Goal: Task Accomplishment & Management: Manage account settings

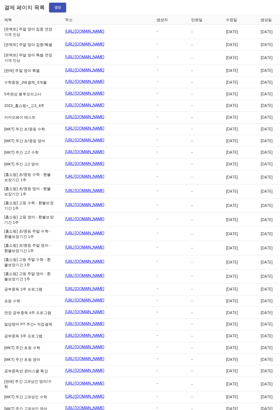
drag, startPoint x: 182, startPoint y: 10, endPoint x: 153, endPoint y: 26, distance: 33.1
click at [182, 10] on div "결제 페이지 목록 생성" at bounding box center [140, 7] width 280 height 15
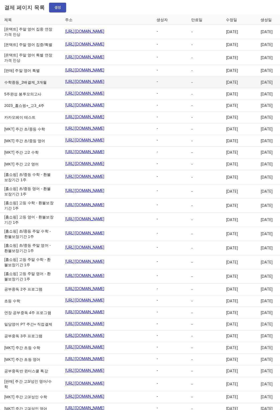
scroll to position [8296, 0]
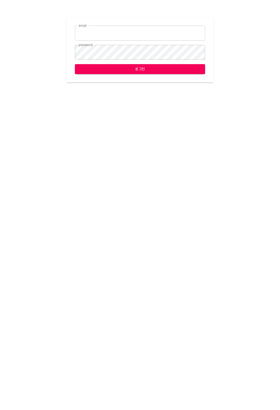
type input "jungce@ihateflyingbugs.com"
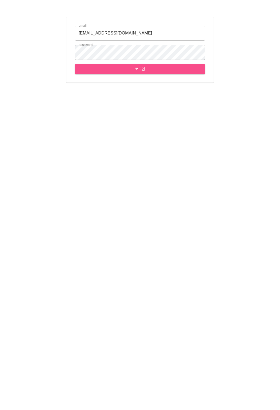
click at [139, 72] on span "로그인" at bounding box center [140, 69] width 122 height 7
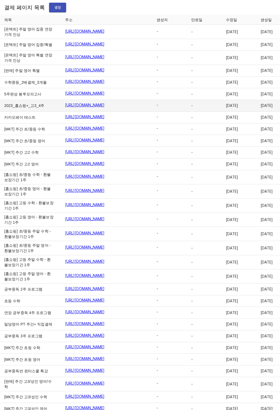
click at [187, 112] on td "-" at bounding box center [204, 106] width 35 height 12
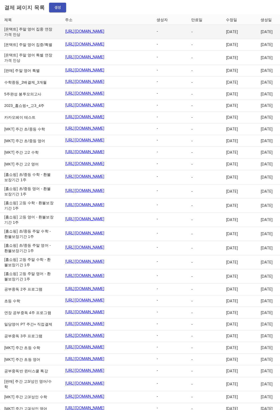
click at [191, 34] on span "-" at bounding box center [203, 31] width 24 height 5
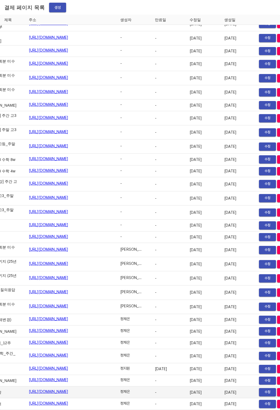
scroll to position [8311, 37]
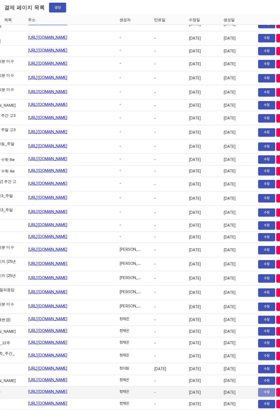
click at [261, 389] on span "수정" at bounding box center [267, 392] width 12 height 6
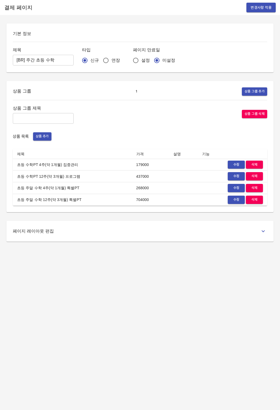
click at [52, 179] on td "초등 수학PT 12주(약 3개월) 프로그램" at bounding box center [72, 176] width 119 height 12
click at [249, 189] on span "삭제" at bounding box center [255, 188] width 12 height 6
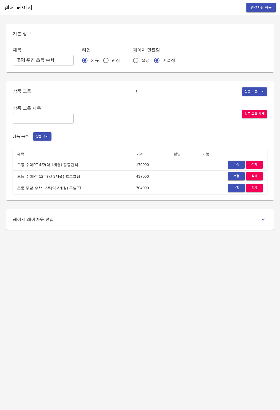
click at [260, 190] on span "삭제" at bounding box center [255, 188] width 12 height 6
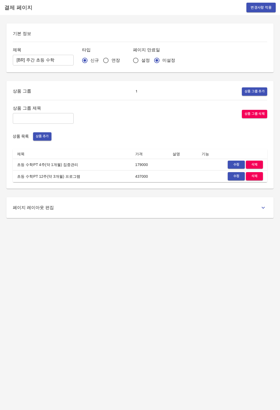
click at [170, 128] on div "상품 그룹 제목 ​ 상품 그룹 삭제 상품 목록 상품 추가 제목 가격 설명 기능 초등 수학PT 4주(약 1개월) 집중관리 179000 수정 삭제…" at bounding box center [140, 143] width 255 height 78
click at [262, 6] on span "변경사항 적용" at bounding box center [261, 7] width 21 height 7
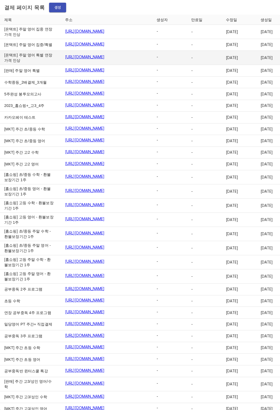
click at [222, 65] on td "2025-01-14" at bounding box center [239, 58] width 35 height 14
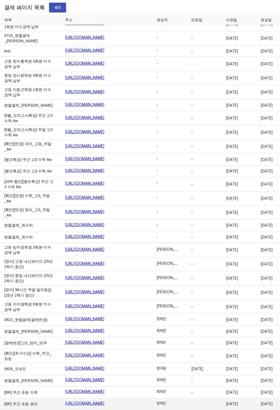
click at [84, 400] on link "[URL][DOMAIN_NAME]" at bounding box center [85, 402] width 40 height 5
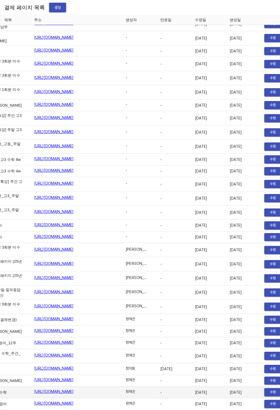
scroll to position [8311, 37]
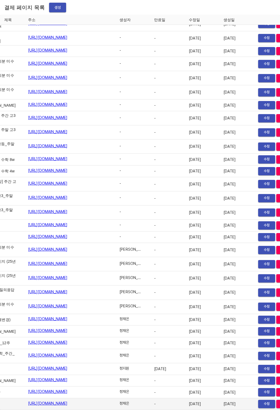
click at [259, 402] on button "수정" at bounding box center [267, 404] width 17 height 8
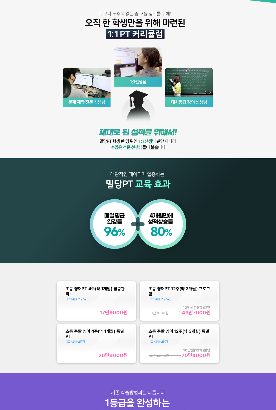
scroll to position [110, 0]
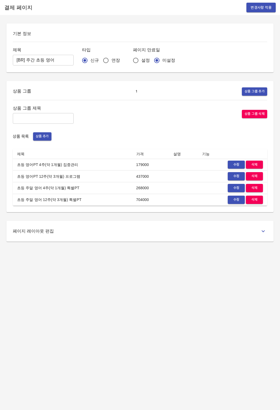
drag, startPoint x: 55, startPoint y: 187, endPoint x: 77, endPoint y: 189, distance: 21.4
click at [56, 187] on td "초등 주말 영어 4주(약 1개월) 특별PT" at bounding box center [72, 188] width 119 height 12
click at [258, 188] on span "삭제" at bounding box center [255, 188] width 12 height 6
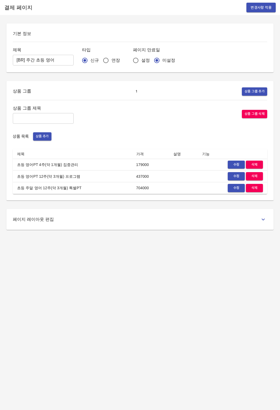
click at [256, 191] on span "삭제" at bounding box center [255, 188] width 12 height 6
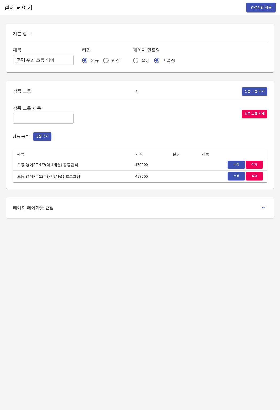
click at [255, 13] on div "결제 페이지 변경사항 적용" at bounding box center [140, 7] width 280 height 15
click at [258, 10] on span "변경사항 적용" at bounding box center [261, 7] width 21 height 7
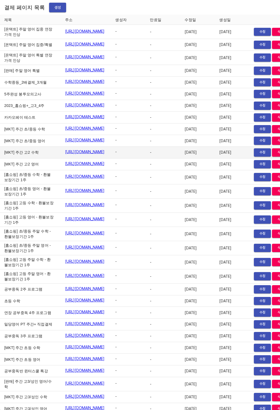
click at [1, 158] on td "[MKT] 주간 고2 수학" at bounding box center [30, 153] width 61 height 12
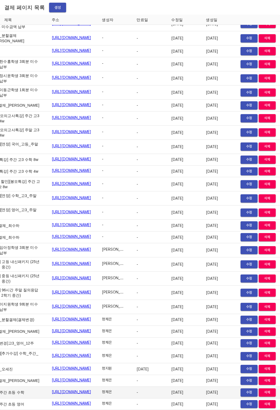
scroll to position [8311, 37]
click at [250, 389] on span "수정" at bounding box center [250, 392] width 12 height 6
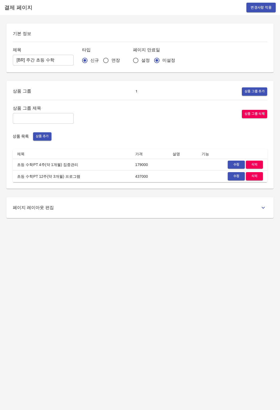
click at [114, 146] on div "상품 그룹 제목 ​ 상품 그룹 삭제 상품 목록 상품 추가 제목 가격 설명 기능 초등 수학PT 4주(약 1개월) 집중관리 179000 수정 삭제…" at bounding box center [140, 143] width 255 height 78
click at [241, 165] on span "수정" at bounding box center [237, 165] width 12 height 6
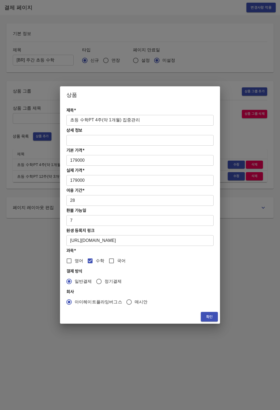
click at [67, 119] on input "초등 수학PT 4주(약 1개월) 집중관리" at bounding box center [139, 120] width 147 height 11
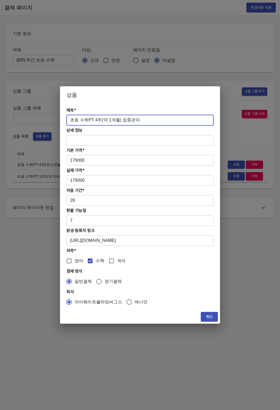
paste input "[BR] 주간 초등 수학"
paste input "[9월 EVENT]"
type input "[9월 EVENT] 초등 수학PT 4주(약 1개월) 집중관리"
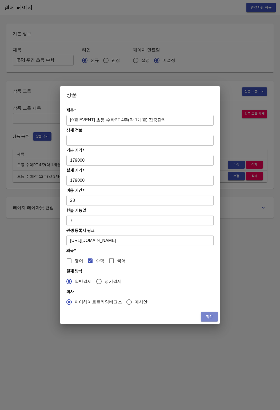
click at [209, 313] on button "확인" at bounding box center [209, 317] width 17 height 10
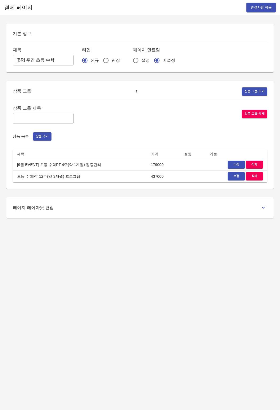
click at [238, 178] on span "수정" at bounding box center [237, 176] width 12 height 6
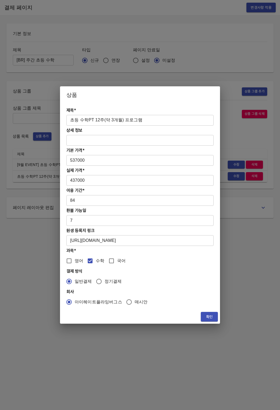
click at [71, 119] on input "초등 수학PT 12주(약 3개월) 프로그램" at bounding box center [139, 120] width 147 height 11
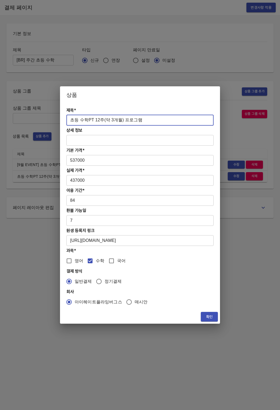
paste input "[9월 EVENT]"
type input "[9월 EVENT] 초등 수학PT 12주(약 3개월) 프로그램"
click at [206, 312] on button "확인" at bounding box center [209, 317] width 17 height 10
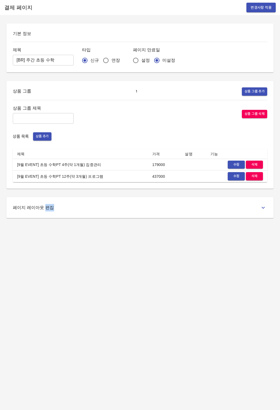
click at [206, 311] on div "결제 페이지 변경사항 적용 기본 정보 제목 [BR] 주간 초등 수학 ​ 타입 신규 연장 페이지 만료일 설정 미설정 상품 그룹 1 상품 그룹 추…" at bounding box center [140, 205] width 280 height 410
click at [180, 271] on div "결제 페이지 변경사항 적용 기본 정보 제목 [BR] 주간 초등 수학 ​ 타입 신규 연장 페이지 만료일 설정 미설정 상품 그룹 1 상품 그룹 추…" at bounding box center [140, 205] width 280 height 410
click at [264, 5] on span "변경사항 적용" at bounding box center [261, 7] width 21 height 7
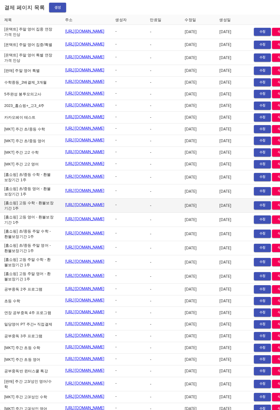
click at [27, 213] on td "[홈쇼핑] 고등 수학 - 환불보장기간 1주" at bounding box center [30, 205] width 61 height 14
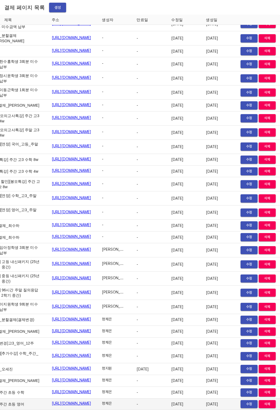
scroll to position [8311, 30]
click at [249, 401] on span "수정" at bounding box center [250, 404] width 12 height 6
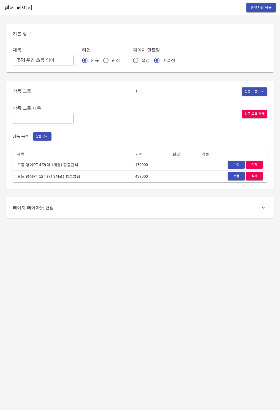
click at [233, 165] on span "수정" at bounding box center [237, 165] width 12 height 6
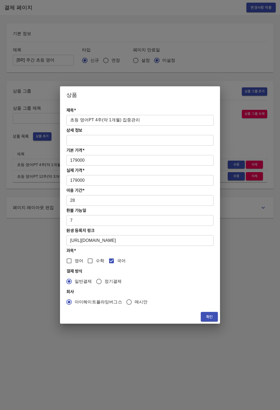
click at [67, 120] on input "초등 영어PT 4주(약 1개월) 집중관리" at bounding box center [139, 120] width 147 height 11
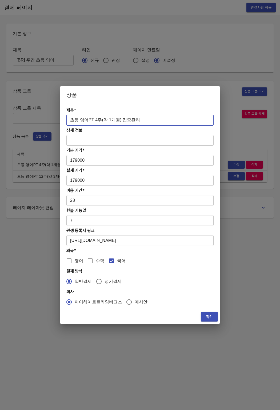
paste input "[9월 EVENT]"
type input "[9월 EVENT] 초등 영어PT 4주(약 1개월) 집중관리"
click at [208, 316] on span "확인" at bounding box center [209, 316] width 9 height 7
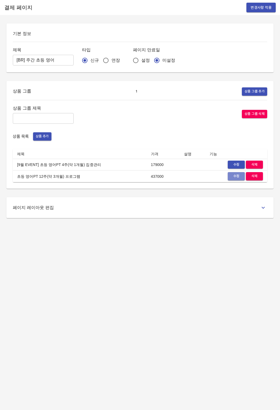
click at [234, 179] on span "수정" at bounding box center [237, 176] width 12 height 6
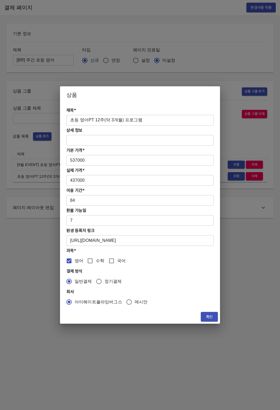
click at [68, 119] on input "초등 영어PT 12주(약 3개월) 프로그램" at bounding box center [139, 120] width 147 height 11
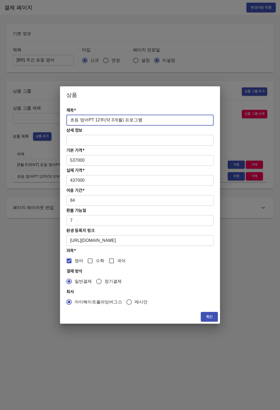
paste input "[9월 EVENT]"
type input "[9월 EVENT] 초등 영어PT 12주(약 3개월) 프로그램"
click at [208, 320] on button "확인" at bounding box center [209, 317] width 17 height 10
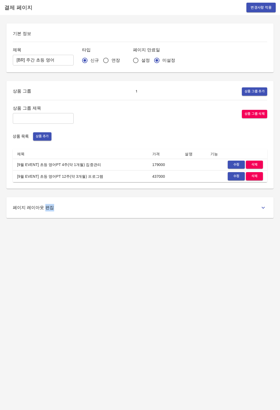
drag, startPoint x: 208, startPoint y: 320, endPoint x: 209, endPoint y: 282, distance: 38.7
click at [208, 320] on div "결제 페이지 변경사항 적용 기본 정보 제목 [BR] 주간 초등 영어 ​ 타입 신규 연장 페이지 만료일 설정 미설정 상품 그룹 1 상품 그룹 추…" at bounding box center [140, 205] width 280 height 410
click at [260, 11] on button "변경사항 적용" at bounding box center [261, 8] width 29 height 10
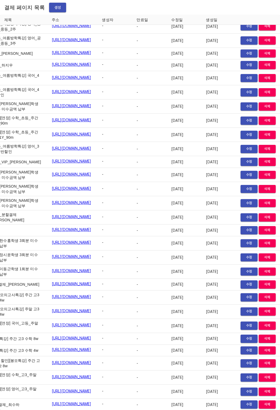
scroll to position [6669, 37]
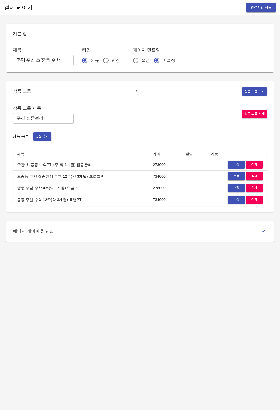
click at [235, 164] on span "수정" at bounding box center [237, 165] width 12 height 6
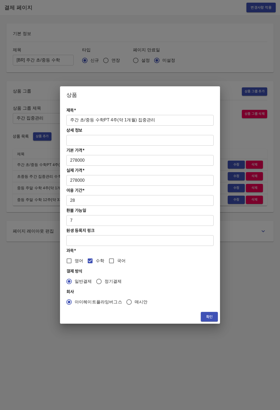
click at [69, 119] on input "주간 초/중등 수학PT 4주(약 1개월) 집중관리" at bounding box center [139, 120] width 147 height 11
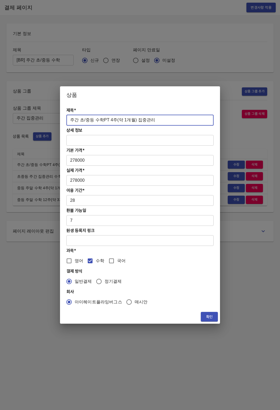
paste input "[BR] 주간 초/중등 수학"
paste input "[9월_EVENT]"
type input "[9월_EVENT] 주간 초/중등 수학PT 4주(약 1개월) 집중관리"
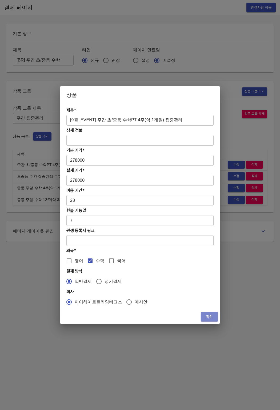
click at [206, 318] on span "확인" at bounding box center [209, 316] width 9 height 7
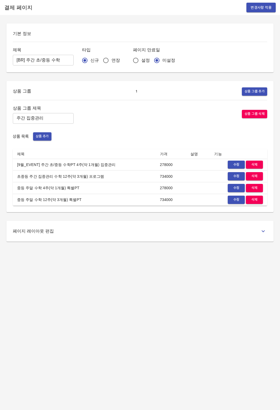
click at [236, 173] on span "수정" at bounding box center [237, 176] width 12 height 6
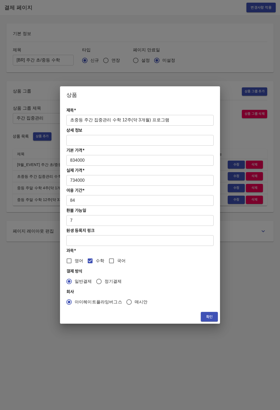
click at [69, 120] on input "초중등 주간 집중관리 수학 12주(약 3개월) 프로그램" at bounding box center [139, 120] width 147 height 11
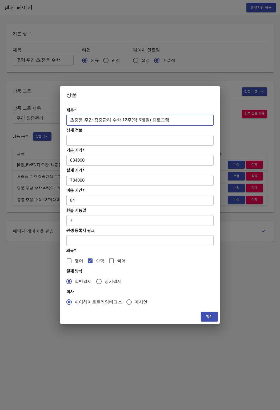
paste input "[9월_EVENT]"
type input "[9월_EVENT] 초중등 주간 집중관리 수학 12주(약 3개월) 프로그램"
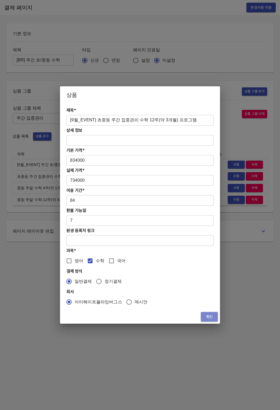
click at [211, 316] on span "확인" at bounding box center [209, 316] width 9 height 7
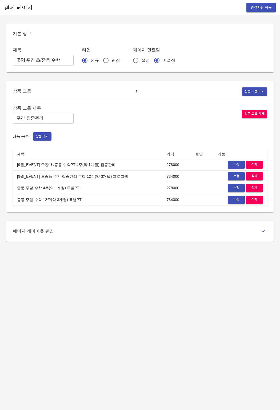
click at [231, 188] on span "수정" at bounding box center [237, 188] width 12 height 6
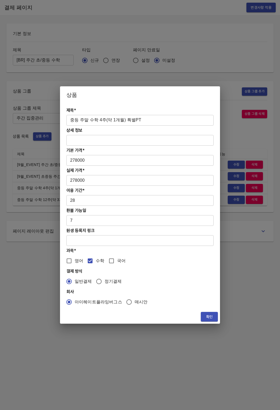
click at [72, 121] on input "중등 주말 수학 4주(약 1개월) 특별PT" at bounding box center [139, 120] width 147 height 11
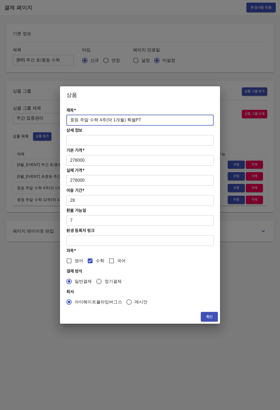
click at [71, 120] on input "중등 주말 수학 4주(약 1개월) 특별PT" at bounding box center [139, 120] width 147 height 11
paste input "[9월_EVENT]"
type input "[9월_EVENT] 중등 주말 수학 4주(약 1개월) 특별PT"
click at [206, 314] on span "확인" at bounding box center [209, 316] width 9 height 7
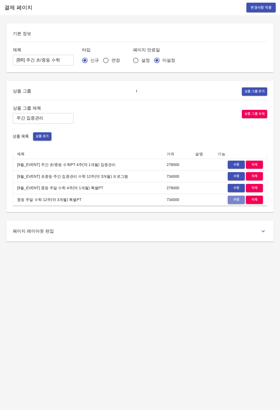
click at [230, 200] on button "수정" at bounding box center [236, 199] width 17 height 8
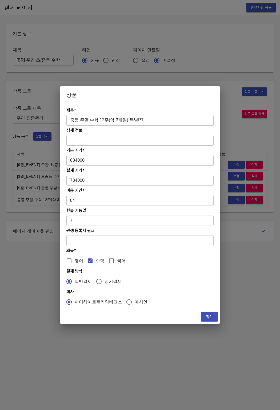
click at [69, 120] on input "중등 주말 수학 12주(약 3개월) 특별PT" at bounding box center [139, 120] width 147 height 11
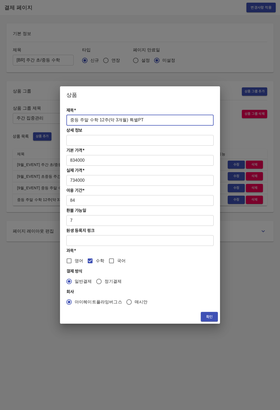
paste input "[9월_EVENT]"
type input "[9월_EVENT] 중등 주말 수학 12주(약 3개월) 특별PT"
click at [209, 317] on span "확인" at bounding box center [209, 316] width 9 height 7
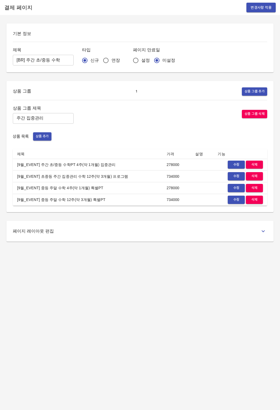
drag, startPoint x: 208, startPoint y: 317, endPoint x: 222, endPoint y: 114, distance: 203.7
click at [208, 317] on div "결제 페이지 변경사항 적용 기본 정보 제목 [BR] 주간 초/중등 수학 ​ 타입 신규 연장 페이지 만료일 설정 미설정 상품 그룹 1 상품 그룹…" at bounding box center [140, 205] width 280 height 410
click at [258, 11] on button "변경사항 적용" at bounding box center [261, 8] width 29 height 10
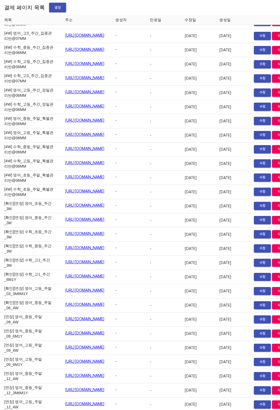
scroll to position [965, 0]
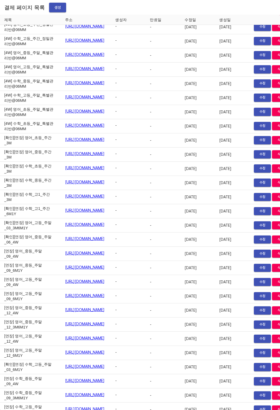
click at [35, 20] on td "[4W] 수학_고3_주간_집중관리반@07MM" at bounding box center [30, 13] width 61 height 14
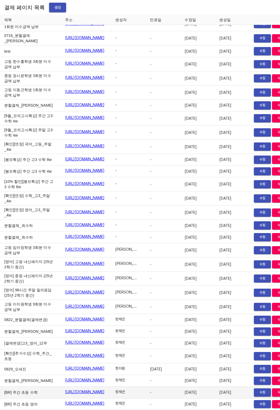
click at [105, 389] on link "https://payment.mildang.kr/89lDIEgWvqw4GuwnrBX7i" at bounding box center [85, 391] width 40 height 5
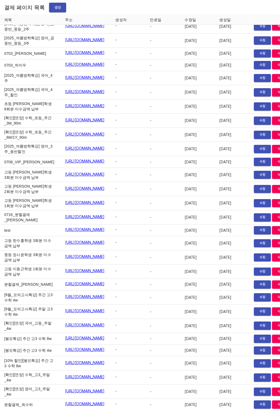
scroll to position [6669, 37]
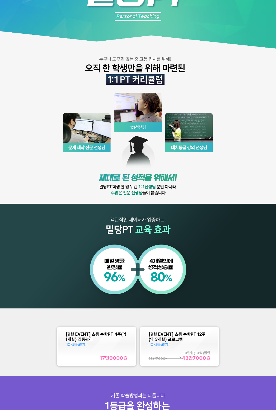
scroll to position [64, 0]
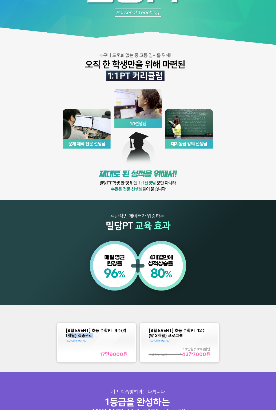
drag, startPoint x: 63, startPoint y: 333, endPoint x: 93, endPoint y: 334, distance: 30.5
click at [93, 334] on div "[9월 EVENT] 초등 수학PT 4주(약 1개월) 집중관리 (100%환불보장 7 일) 17만9000 원" at bounding box center [96, 342] width 77 height 37
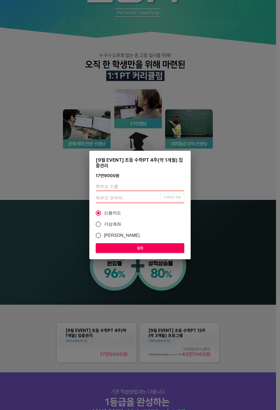
click at [65, 331] on div "[9월 EVENT] 초등 수학PT 4주(약 1개월) 집중관리 17만9000 원 인증번호 전송 신용카드 가상계좌 카카오페이 결제" at bounding box center [140, 205] width 280 height 410
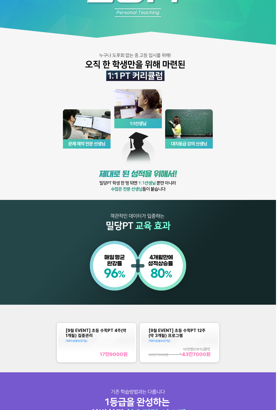
drag, startPoint x: 32, startPoint y: 326, endPoint x: 84, endPoint y: 341, distance: 54.0
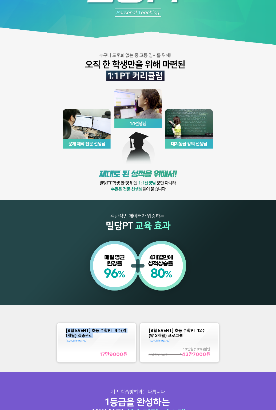
copy span "[9월 EVENT] 초등 수학PT 4주(약 1개월) 집중관리"
drag, startPoint x: 91, startPoint y: 334, endPoint x: 61, endPoint y: 331, distance: 30.6
click at [61, 331] on div "[9월 EVENT] 초등 수학PT 4주(약 1개월) 집중관리 (100%환불보장 7 일) 17만9000 원" at bounding box center [96, 342] width 77 height 37
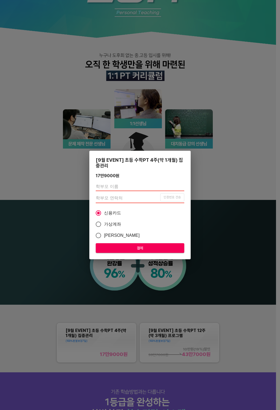
drag, startPoint x: 61, startPoint y: 331, endPoint x: 18, endPoint y: 333, distance: 42.5
click at [8, 333] on div "[9월 EVENT] 초등 수학PT 4주(약 1개월) 집중관리 17만9000 원 인증번호 전송 신용카드 가상계좌 카카오페이 결제" at bounding box center [140, 205] width 280 height 410
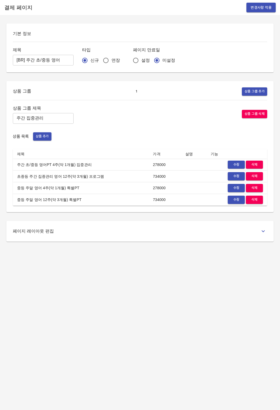
click at [233, 162] on span "수정" at bounding box center [237, 165] width 12 height 6
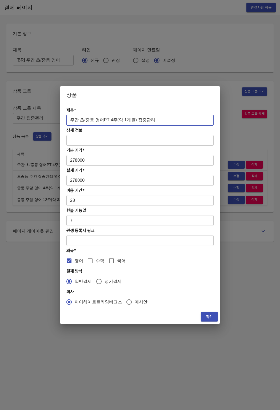
drag, startPoint x: 69, startPoint y: 115, endPoint x: 69, endPoint y: 118, distance: 3.2
click at [69, 115] on input "주간 초/중등 영어PT 4주(약 1개월) 집중관리" at bounding box center [139, 120] width 147 height 11
paste input "[9월_EVENT]"
type input "[9월_EVENT] 주간 초/중등 영어PT 4주(약 1개월) 집중관리"
click at [205, 316] on button "확인" at bounding box center [209, 317] width 17 height 10
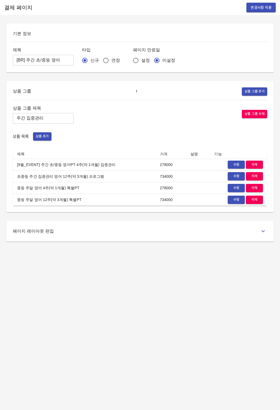
click at [235, 178] on span "수정" at bounding box center [237, 176] width 12 height 6
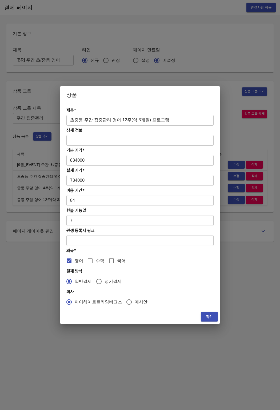
click at [71, 119] on input "초중등 주간 집중관리 영어 12주(약 3개월) 프로그램" at bounding box center [139, 120] width 147 height 11
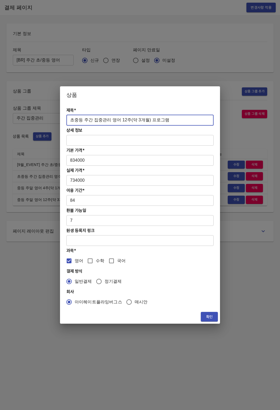
paste input "[9월_EVENT]"
type input "[9월_EVENT] 초중등 주간 집중관리 영어 12주(약 3개월) 프로그램"
click at [207, 318] on span "확인" at bounding box center [209, 316] width 9 height 7
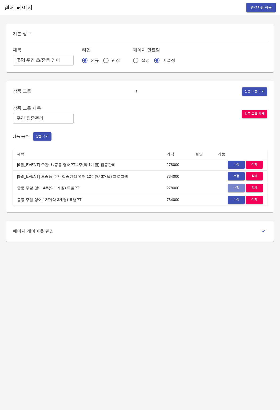
click at [232, 188] on span "수정" at bounding box center [237, 188] width 12 height 6
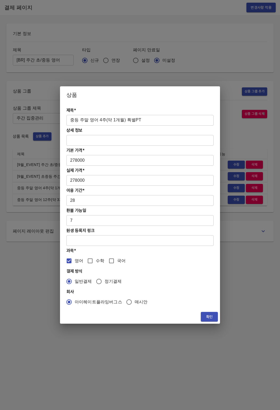
click at [69, 119] on input "중등 주말 영어 4주(약 1개월) 특별PT" at bounding box center [139, 120] width 147 height 11
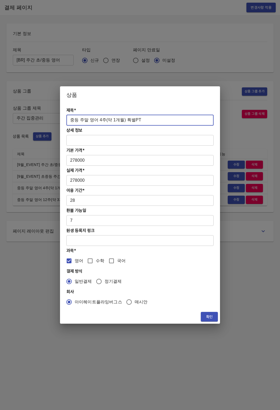
paste input "[9월_EVENT]"
type input "[9월_EVENT] 중등 주말 영어 4주(약 1개월) 특별PT"
click at [210, 320] on button "확인" at bounding box center [209, 317] width 17 height 10
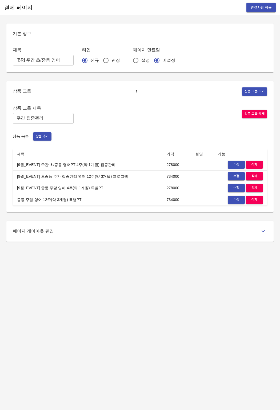
click at [232, 203] on button "수정" at bounding box center [236, 199] width 17 height 8
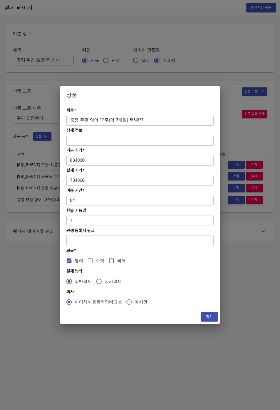
click at [70, 123] on input "중등 주말 영어 12주(약 3개월) 특별PT" at bounding box center [139, 120] width 147 height 11
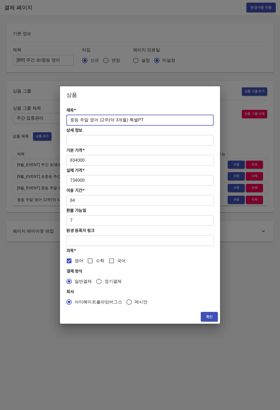
click at [70, 122] on input "중등 주말 영어 12주(약 3개월) 특별PT" at bounding box center [139, 120] width 147 height 11
paste input "[9월_EVENT]"
type input "[9월_EVENT] 중등 주말 영어 12주(약 3개월) 특별PT"
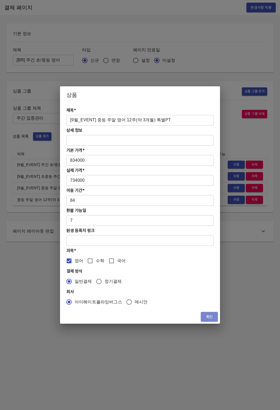
click at [207, 315] on span "확인" at bounding box center [209, 316] width 9 height 7
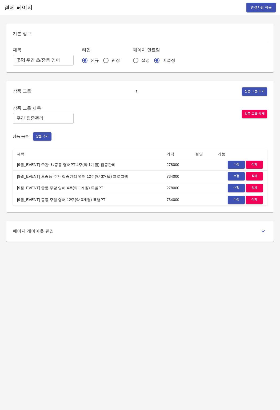
click at [203, 321] on div "결제 페이지 변경사항 적용 기본 정보 제목 [BR] 주간 초/중등 영어 ​ 타입 신규 연장 페이지 만료일 설정 미설정 상품 그룹 1 상품 그룹…" at bounding box center [140, 205] width 280 height 410
click at [257, 10] on span "변경사항 적용" at bounding box center [261, 7] width 21 height 7
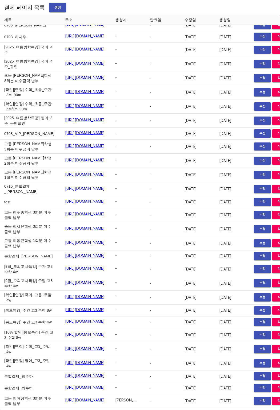
scroll to position [6697, 37]
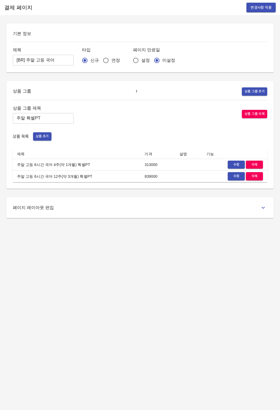
click at [225, 165] on div "수정 삭제" at bounding box center [235, 165] width 57 height 8
click at [227, 165] on div "수정 삭제" at bounding box center [235, 165] width 57 height 8
click at [232, 165] on span "수정" at bounding box center [237, 165] width 12 height 6
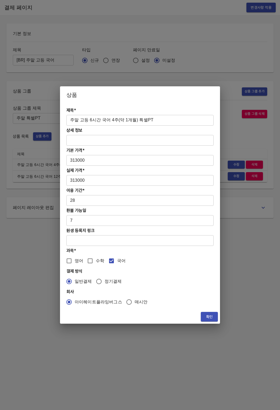
click at [71, 120] on input "주말 고등 6시간 국어 4주(약 1개월) 특별PT" at bounding box center [139, 120] width 147 height 11
paste input "[BR] 주말 고등 국어"
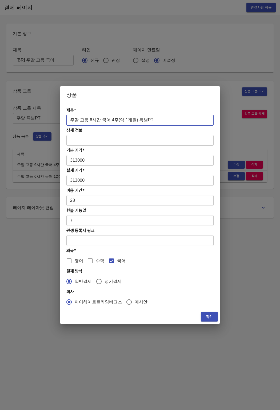
paste input "[9월_EVENT]"
type input "[9월_EVENT] 주말 고등 6시간 국어 4주(약 1개월) 특별PT"
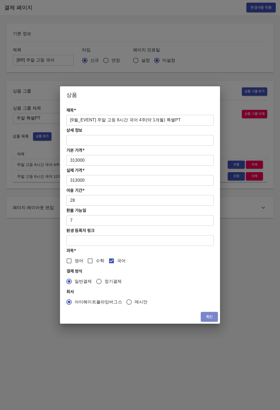
click at [210, 318] on span "확인" at bounding box center [209, 316] width 9 height 7
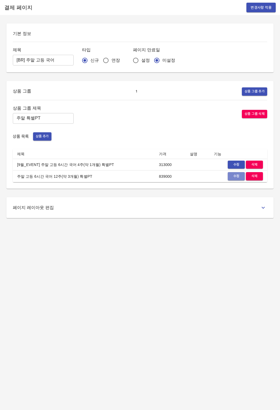
click at [237, 175] on span "수정" at bounding box center [237, 176] width 12 height 6
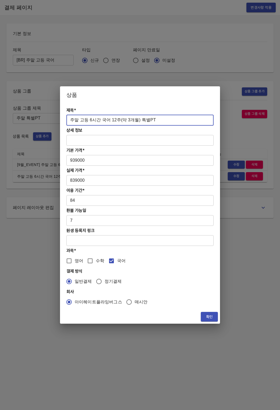
click at [68, 119] on input "주말 고등 6시간 국어 12주(약 3개월) 특별PT" at bounding box center [139, 120] width 147 height 11
paste input "[9월_EVENT]"
type input "[9월_EVENT] 주말 고등 6시간 국어 12주(약 3개월) 특별PT"
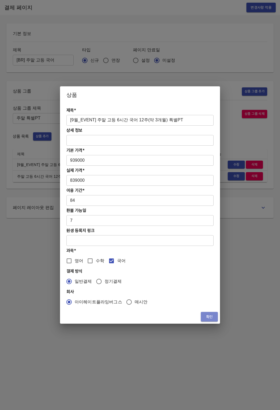
drag, startPoint x: 209, startPoint y: 319, endPoint x: 209, endPoint y: 315, distance: 4.5
click at [209, 319] on span "확인" at bounding box center [209, 316] width 9 height 7
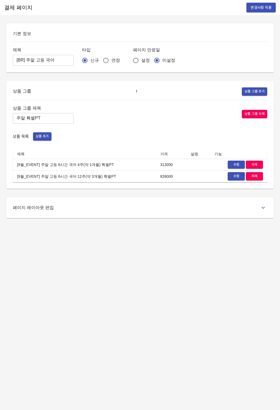
click at [262, 6] on span "변경사항 적용" at bounding box center [261, 7] width 21 height 7
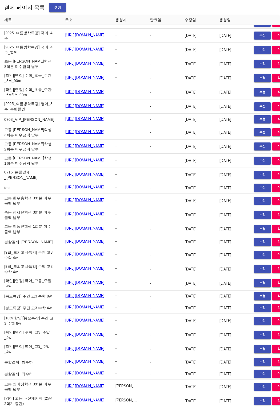
scroll to position [6711, 37]
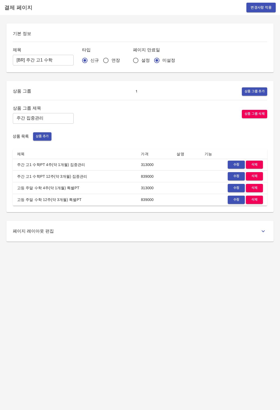
click at [236, 163] on span "수정" at bounding box center [237, 165] width 12 height 6
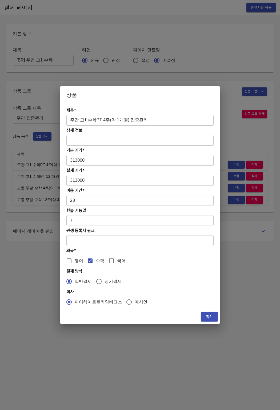
click at [70, 118] on input "주간 고1 수학PT 4주(약 1개월) 집중관리" at bounding box center [139, 120] width 147 height 11
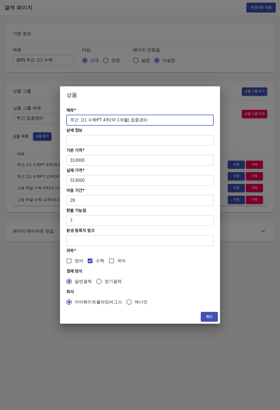
paste input "[9월_EVENT]"
type input "[9월_EVENT] 주간 고1 수학PT 4주(약 1개월) 집중관리"
click at [208, 316] on span "확인" at bounding box center [209, 316] width 9 height 7
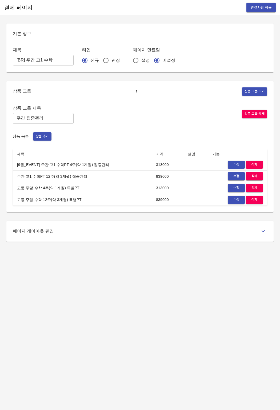
click at [231, 178] on span "수정" at bounding box center [237, 176] width 12 height 6
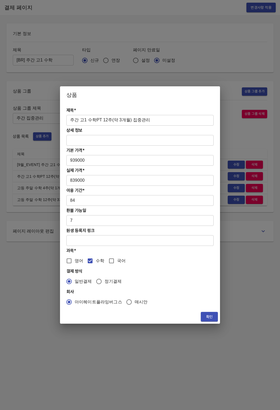
click at [70, 120] on input "주간 고1 수학PT 12주(약 3개월) 집중관리" at bounding box center [139, 120] width 147 height 11
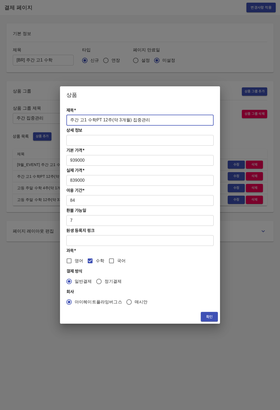
paste input "[9월_EVENT]"
type input "[9월_EVENT] 주간 고1 수학PT 12주(약 3개월) 집중관리"
click at [206, 318] on span "확인" at bounding box center [209, 316] width 9 height 7
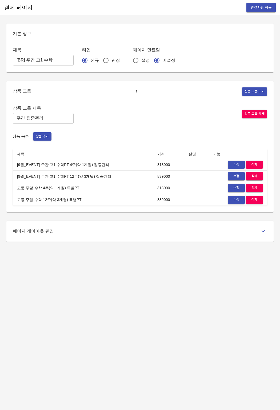
click at [233, 190] on span "수정" at bounding box center [237, 188] width 12 height 6
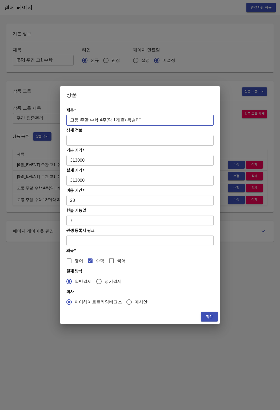
click at [69, 119] on input "고등 주말 수학 4주(약 1개월) 특별PT" at bounding box center [139, 120] width 147 height 11
paste input "[9월_EVENT]"
type input "[9월_EVENT] 고등 주말 수학 4주(약 1개월) 특별PT"
click at [206, 319] on span "확인" at bounding box center [209, 316] width 9 height 7
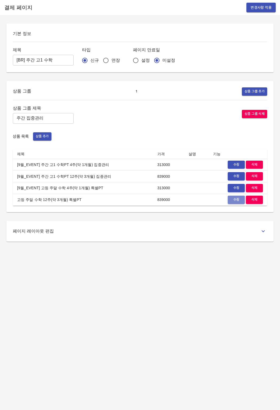
click at [236, 201] on span "수정" at bounding box center [237, 200] width 12 height 6
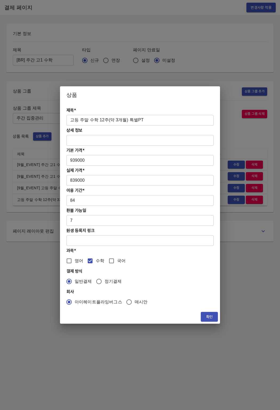
click at [77, 121] on input "고등 주말 수학 12주(약 3개월) 특별PT" at bounding box center [139, 120] width 147 height 11
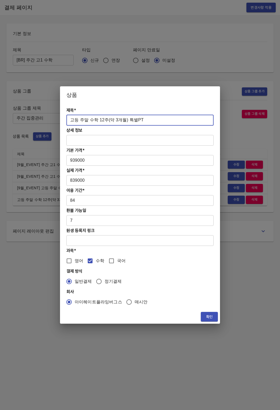
click at [70, 120] on input "고등 주말 수학 12주(약 3개월) 특별PT" at bounding box center [139, 120] width 147 height 11
paste input "[9월_EVENT]"
type input "[9월_EVENT] 고등 주말 수학 12주(약 3개월) 특별PT"
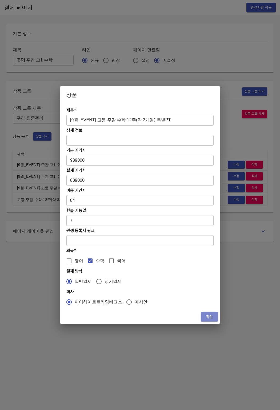
click at [210, 314] on span "확인" at bounding box center [209, 316] width 9 height 7
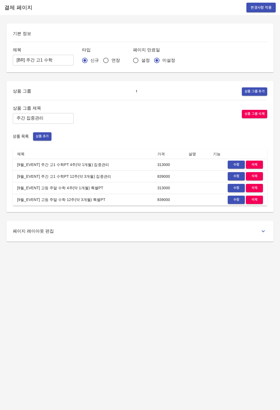
click at [124, 102] on div "상품 그룹 1 상품 그룹 추가 상품 그룹 제목 주간 집중관리 ​ 상품 그룹 삭제 상품 목록 상품 추가 제목 가격 설명 기능 [9월_EVENT]…" at bounding box center [140, 146] width 255 height 118
click at [253, 8] on span "변경사항 적용" at bounding box center [261, 7] width 21 height 7
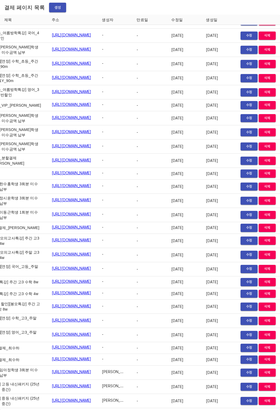
scroll to position [6726, 37]
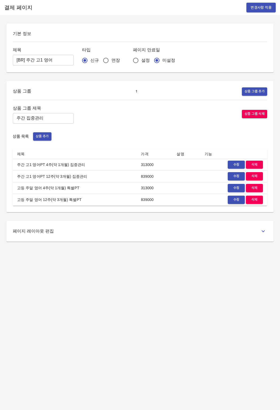
click at [236, 163] on span "수정" at bounding box center [237, 165] width 12 height 6
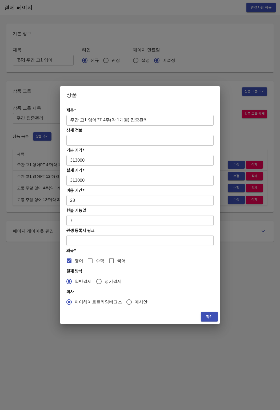
click at [71, 119] on input "주간 고1 영어PT 4주(약 1개월) 집중관리" at bounding box center [139, 120] width 147 height 11
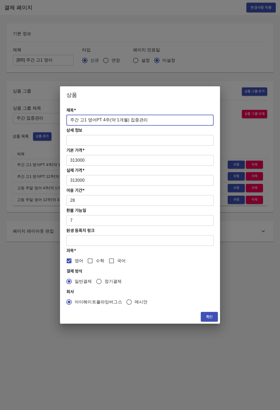
paste input "[9월_EVENT]"
type input "[9월_EVENT] 주간 고1 영어PT 4주(약 1개월) 집중관리"
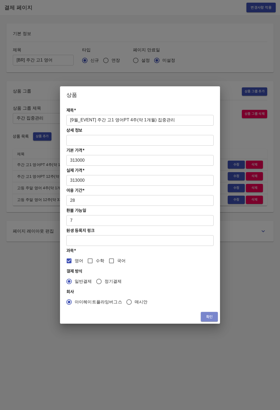
click at [208, 314] on span "확인" at bounding box center [209, 316] width 9 height 7
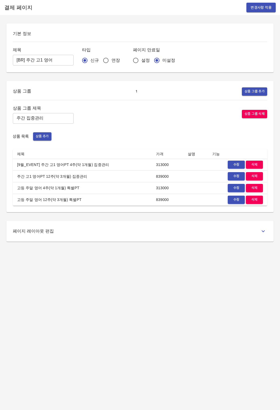
click at [232, 176] on span "수정" at bounding box center [237, 176] width 12 height 6
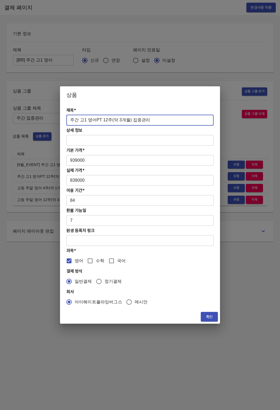
click at [68, 119] on input "주간 고1 영어PT 12주(약 3개월) 집중관리" at bounding box center [139, 120] width 147 height 11
paste input "[9월_EVENT]"
type input "[9월_EVENT] 주간 고1 영어PT 12주(약 3개월) 집중관리"
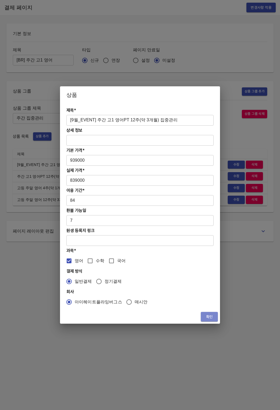
click at [202, 317] on button "확인" at bounding box center [209, 317] width 17 height 10
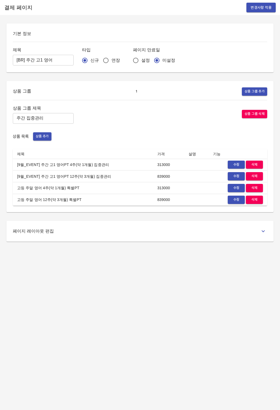
click at [238, 191] on span "수정" at bounding box center [237, 188] width 12 height 6
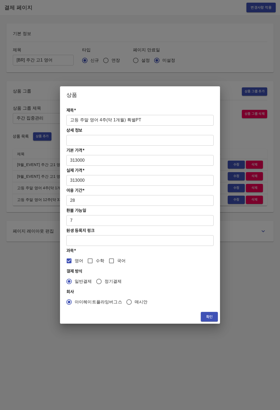
click at [69, 119] on input "고등 주말 영어 4주(약 1개월) 특별PT" at bounding box center [139, 120] width 147 height 11
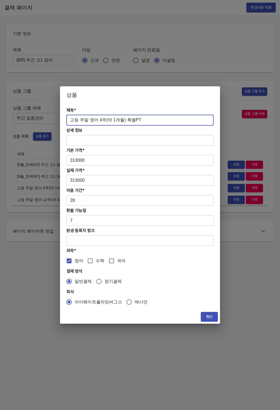
paste input "[9월_EVENT]"
type input "[9월_EVENT] 고등 주말 영어 4주(약 1개월) 특별PT"
drag, startPoint x: 209, startPoint y: 313, endPoint x: 209, endPoint y: 310, distance: 3.5
click at [209, 313] on span "확인" at bounding box center [209, 316] width 9 height 7
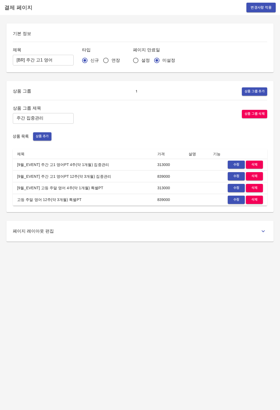
click at [236, 198] on span "수정" at bounding box center [237, 200] width 12 height 6
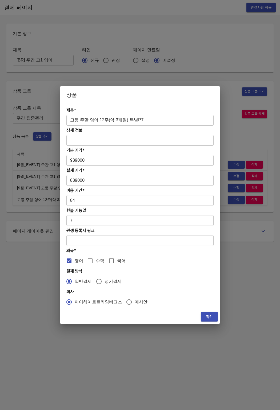
click at [72, 117] on input "고등 주말 영어 12주(약 3개월) 특별PT" at bounding box center [139, 120] width 147 height 11
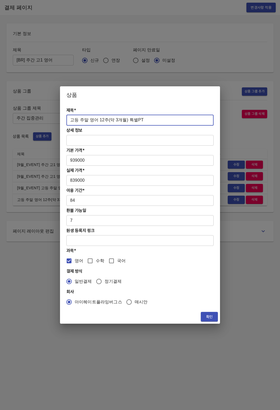
paste input "[9월_EVENT]"
type input "[9월_EVENT] 고등 주말 영어 12주(약 3개월) 특별PT"
click at [209, 316] on span "확인" at bounding box center [209, 316] width 9 height 7
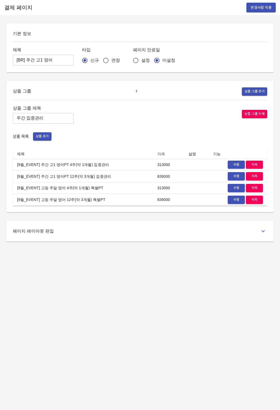
click at [257, 11] on button "변경사항 적용" at bounding box center [261, 8] width 29 height 10
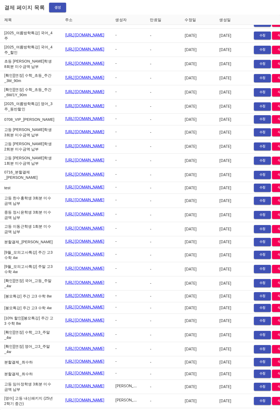
scroll to position [6711, 37]
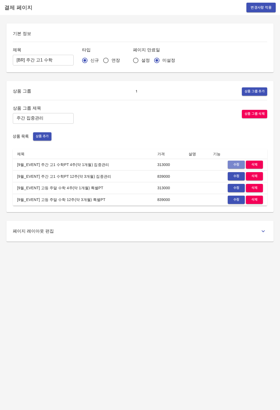
click at [232, 163] on span "수정" at bounding box center [237, 165] width 12 height 6
click at [265, 9] on span "변경사항 적용" at bounding box center [261, 7] width 21 height 7
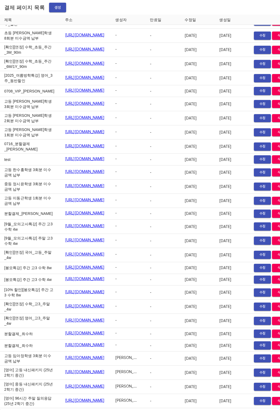
scroll to position [6740, 37]
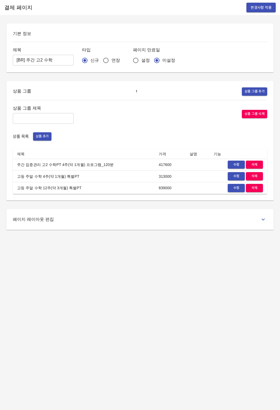
click at [236, 162] on span "수정" at bounding box center [237, 165] width 12 height 6
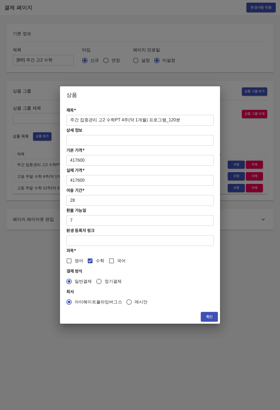
click at [71, 121] on input "주간 집중관리 고2 수학PT 4주(약 1개월) 프로그램_120분" at bounding box center [139, 120] width 147 height 11
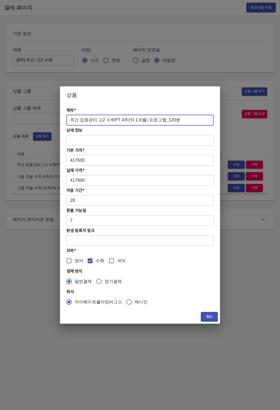
paste input "[9월_EVENT]"
type input "[9월_EVENT] 주간 집중관리 고2 수학PT 4주(약 1개월) 프로그램_120분"
click at [212, 314] on span "확인" at bounding box center [209, 316] width 9 height 7
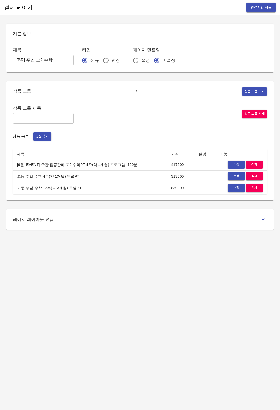
click at [234, 176] on span "수정" at bounding box center [237, 176] width 12 height 6
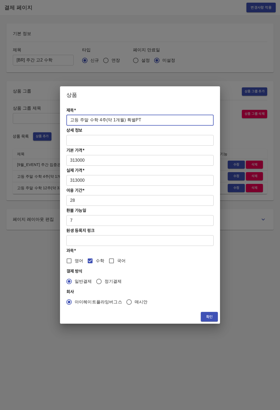
click at [72, 120] on input "고등 주말 수학 4주(약 1개월) 특별PT" at bounding box center [139, 120] width 147 height 11
click at [70, 120] on input "고등 주말 수학 4주(약 1개월) 특별PT" at bounding box center [139, 120] width 147 height 11
paste input "[9월_EVENT]"
type input "[9월_EVENT] 고등 주말 수학 4주(약 1개월) 특별PT"
click at [211, 315] on span "확인" at bounding box center [209, 316] width 9 height 7
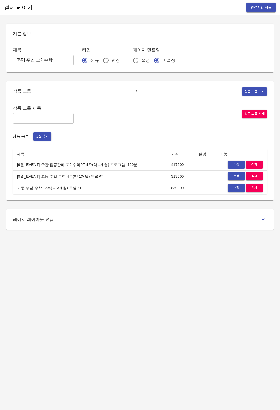
click at [236, 185] on span "수정" at bounding box center [237, 188] width 12 height 6
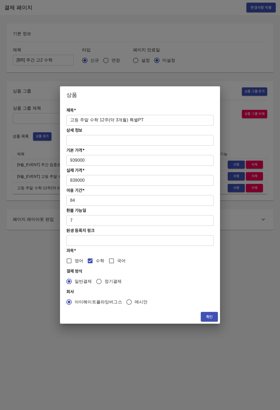
click at [68, 120] on input "고등 주말 수학 12주(약 3개월) 특별PT" at bounding box center [139, 120] width 147 height 11
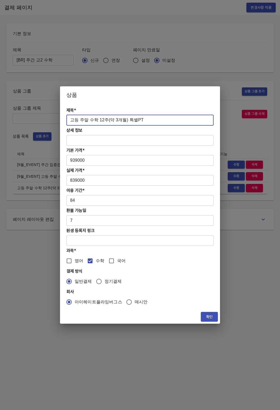
paste input "[9월_EVENT]"
type input "[9월_EVENT] 고등 주말 수학 12주(약 3개월) 특별PT"
click at [209, 316] on span "확인" at bounding box center [209, 316] width 9 height 7
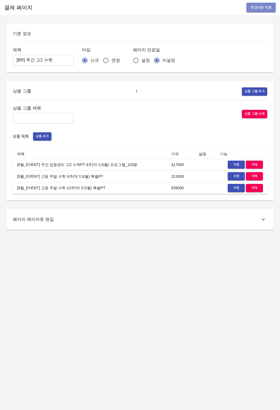
click at [259, 5] on span "변경사항 적용" at bounding box center [261, 7] width 21 height 7
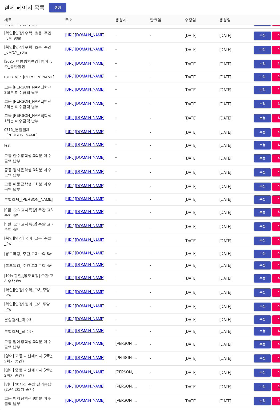
scroll to position [6754, 37]
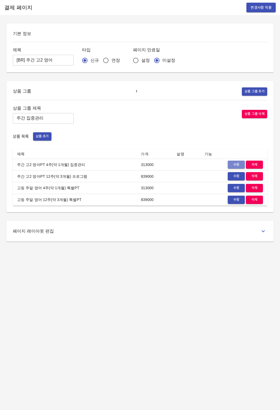
click at [236, 162] on span "수정" at bounding box center [237, 165] width 12 height 6
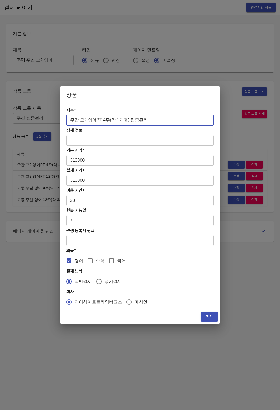
click at [69, 119] on input "주간 고2 영어PT 4주(약 1개월) 집중관리" at bounding box center [139, 120] width 147 height 11
paste input "[9월_EVENT]"
type input "[9월_EVENT] 주간 고2 영어PT 4주(약 1개월) 집중관리"
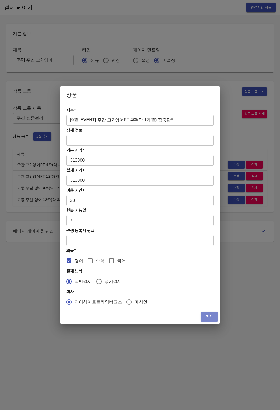
click at [209, 312] on button "확인" at bounding box center [209, 317] width 17 height 10
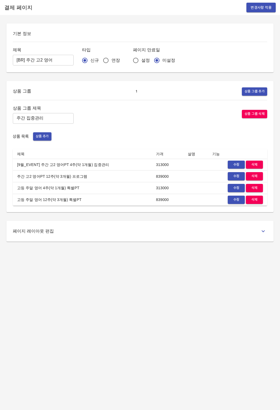
click at [234, 172] on button "수정" at bounding box center [236, 176] width 17 height 8
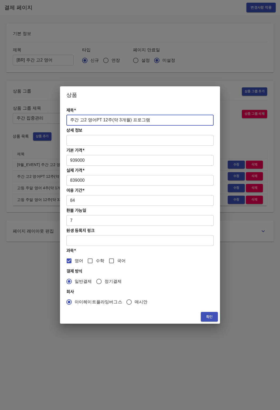
click at [69, 122] on input "주간 고2 영어PT 12주(약 3개월) 프로그램" at bounding box center [139, 120] width 147 height 11
paste input "[9월_EVENT]"
type input "[9월_EVENT] 주간 고2 영어PT 12주(약 3개월) 프로그램"
drag, startPoint x: 209, startPoint y: 317, endPoint x: 211, endPoint y: 307, distance: 10.6
click at [209, 317] on span "확인" at bounding box center [209, 316] width 9 height 7
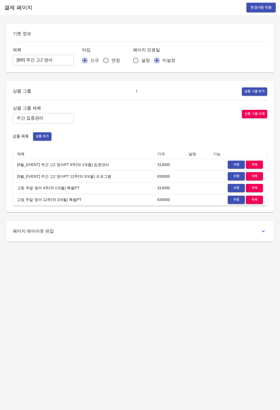
click at [234, 184] on button "수정" at bounding box center [236, 188] width 17 height 8
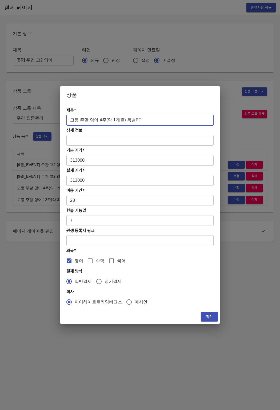
click at [69, 120] on input "고등 주말 영어 4주(약 1개월) 특별PT" at bounding box center [139, 120] width 147 height 11
paste input "[9월_EVENT]"
type input "[9월_EVENT] 고등 주말 영어 4주(약 1개월) 특별PT"
click at [210, 319] on span "확인" at bounding box center [209, 316] width 9 height 7
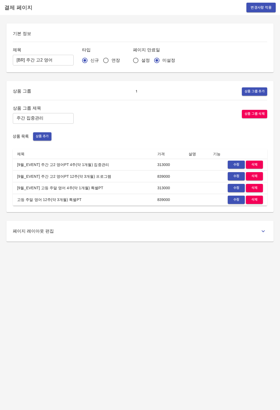
click at [240, 199] on span "수정" at bounding box center [237, 200] width 12 height 6
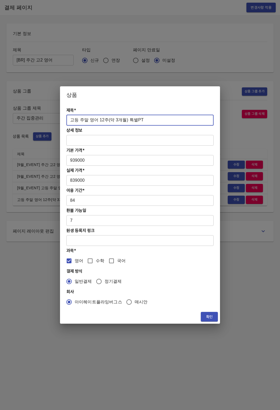
click at [71, 120] on input "고등 주말 영어 12주(약 3개월) 특별PT" at bounding box center [139, 120] width 147 height 11
paste input "[9월_EVENT]"
type input "[9월_EVENT] 고등 주말 영어 12주(약 3개월) 특별PT"
click at [208, 316] on span "확인" at bounding box center [209, 316] width 9 height 7
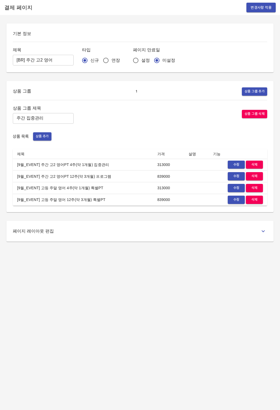
click at [238, 198] on span "수정" at bounding box center [237, 200] width 12 height 6
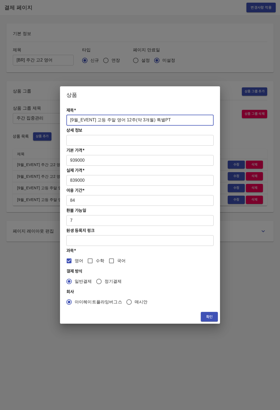
click at [167, 122] on input "[9월_EVENT] 고등 주말 영어 12주(약 3개월) 특별PT" at bounding box center [139, 120] width 147 height 11
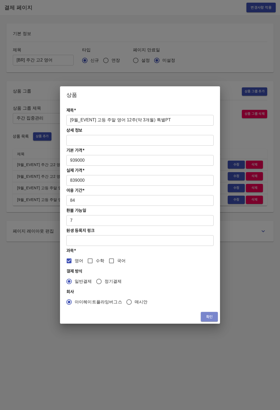
click at [213, 315] on span "확인" at bounding box center [209, 316] width 9 height 7
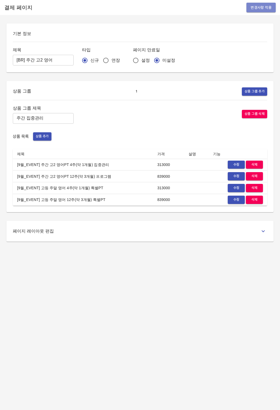
click at [263, 9] on span "변경사항 적용" at bounding box center [261, 7] width 21 height 7
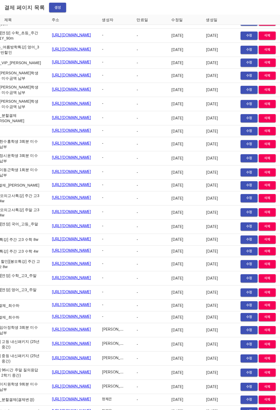
scroll to position [6768, 37]
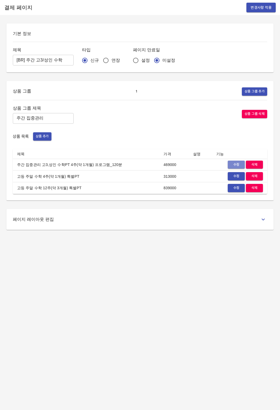
click at [237, 164] on span "수정" at bounding box center [237, 165] width 12 height 6
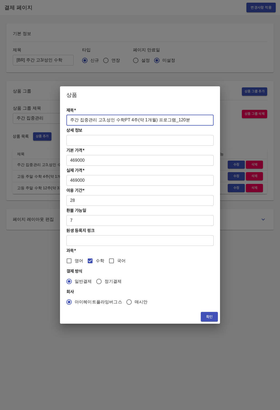
click at [69, 119] on input "주간 집중관리 고3,성인 수학PT 4주(약 1개월) 프로그램_120분" at bounding box center [139, 120] width 147 height 11
paste input "[9월_EVENT]"
type input "[9월_EVENT] 주간 집중관리 고3,성인 수학PT 4주(약 1개월) 프로그램_120분"
click at [204, 315] on button "확인" at bounding box center [209, 317] width 17 height 10
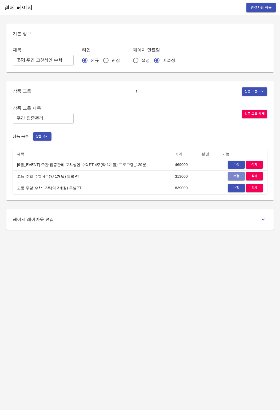
click at [236, 177] on span "수정" at bounding box center [237, 176] width 12 height 6
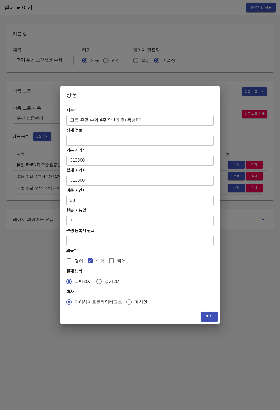
click at [69, 116] on input "고등 주말 수학 4주(약 1개월) 특별PT" at bounding box center [139, 120] width 147 height 11
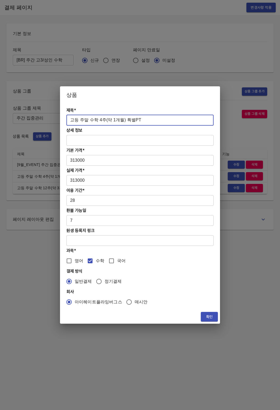
paste input "[9월_EVENT]"
type input "[9월_EVENT] 고등 주말 수학 4주(약 1개월) 특별PT"
click at [213, 320] on button "확인" at bounding box center [209, 317] width 17 height 10
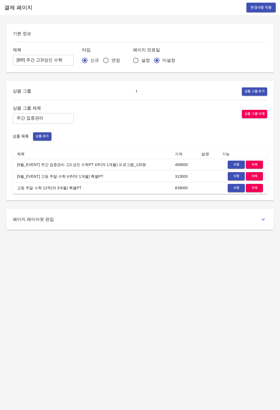
click at [236, 187] on span "수정" at bounding box center [237, 188] width 12 height 6
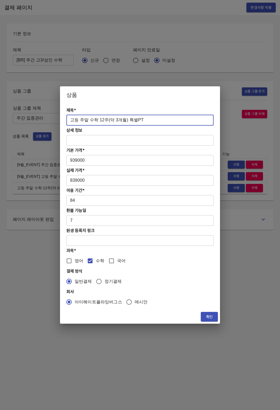
click at [70, 120] on input "고등 주말 수학 12주(약 3개월) 특별PT" at bounding box center [139, 120] width 147 height 11
paste input "[9월_EVENT]"
type input "[9월_EVENT] 고등 주말 수학 12주(약 3개월) 특별PT"
click at [208, 315] on span "확인" at bounding box center [209, 316] width 9 height 7
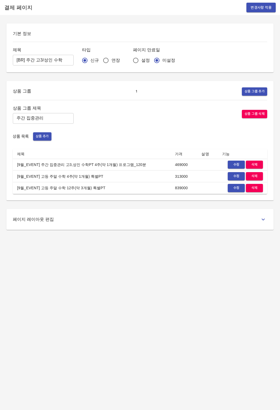
click at [198, 311] on div "결제 페이지 변경사항 적용 기본 정보 제목 [BR] 주간 고3/성인 수학 ​ 타입 신규 연장 페이지 만료일 설정 미설정 상품 그룹 1 상품 그…" at bounding box center [140, 205] width 280 height 410
click at [257, 10] on span "변경사항 적용" at bounding box center [261, 7] width 21 height 7
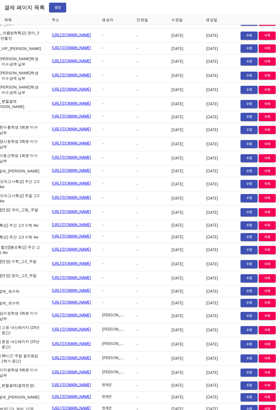
scroll to position [6782, 37]
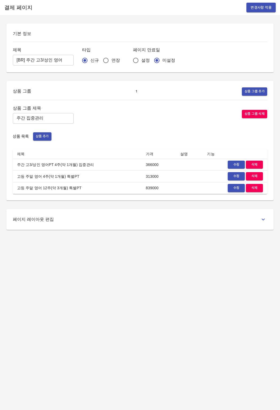
click at [229, 166] on button "수정" at bounding box center [236, 165] width 17 height 8
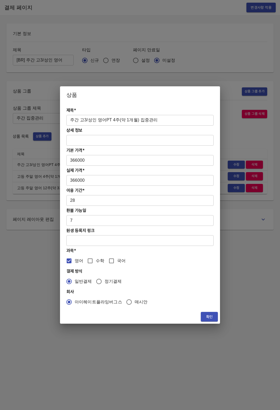
click at [69, 122] on input "주간 고3/성인 영어PT 4주(약 1개월) 집중관리" at bounding box center [139, 120] width 147 height 11
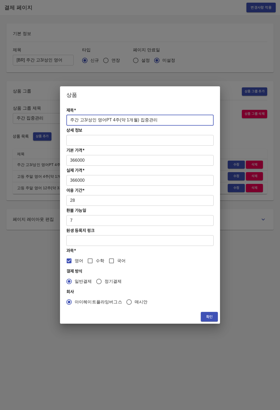
paste input "[9월_EVENT]"
type input "[9월_EVENT] 주간 고3/성인 영어PT 4주(약 1개월) 집중관리"
click at [210, 319] on span "확인" at bounding box center [209, 316] width 9 height 7
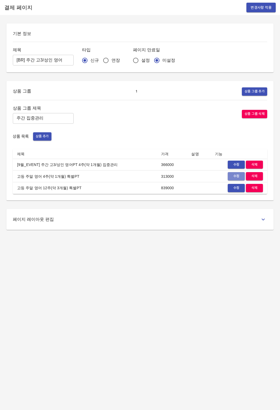
click at [232, 175] on span "수정" at bounding box center [237, 176] width 12 height 6
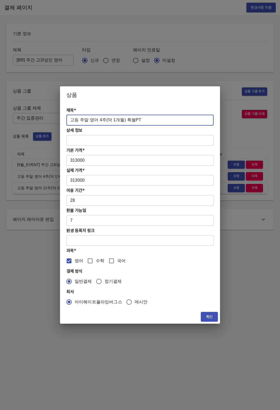
click at [72, 121] on input "고등 주말 영어 4주(약 1개월) 특별PT" at bounding box center [139, 120] width 147 height 11
click at [71, 120] on input "고등 주말 영어 4주(약 1개월) 특별PT" at bounding box center [139, 120] width 147 height 11
paste input "[9월_EVENT]"
type input "[9월_EVENT] 고등 주말 영어 4주(약 1개월) 특별PT"
click at [210, 313] on span "확인" at bounding box center [209, 316] width 9 height 7
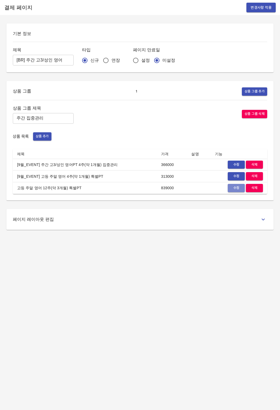
click at [233, 189] on span "수정" at bounding box center [237, 188] width 12 height 6
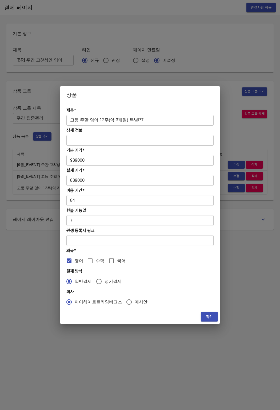
click at [69, 121] on input "고등 주말 영어 12주(약 3개월) 특별PT" at bounding box center [139, 120] width 147 height 11
paste input "[9월_EVENT]"
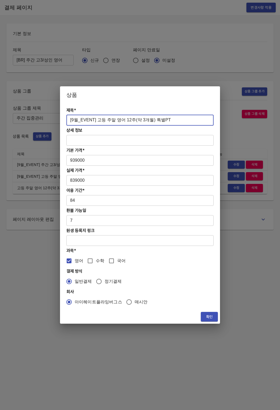
type input "[9월_EVENT] 고등 주말 영어 12주(약 3개월) 특별PT"
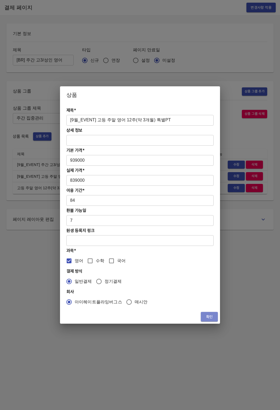
drag, startPoint x: 204, startPoint y: 316, endPoint x: 207, endPoint y: 227, distance: 89.5
click at [204, 316] on button "확인" at bounding box center [209, 317] width 17 height 10
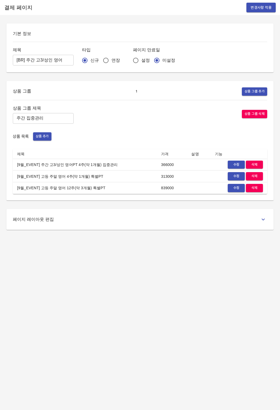
click at [254, 13] on div "결제 페이지 변경사항 적용" at bounding box center [140, 7] width 280 height 15
click at [259, 8] on span "변경사항 적용" at bounding box center [261, 7] width 21 height 7
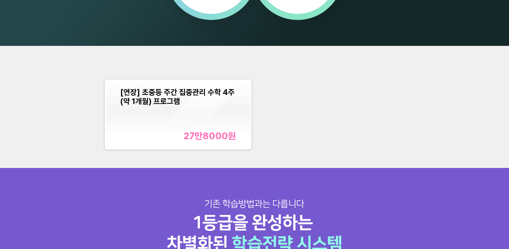
scroll to position [651, 0]
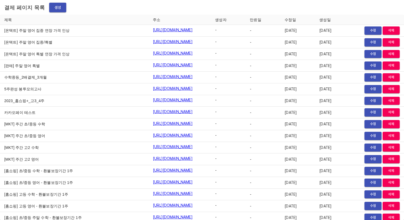
scroll to position [4841, 0]
